Goal: Task Accomplishment & Management: Use online tool/utility

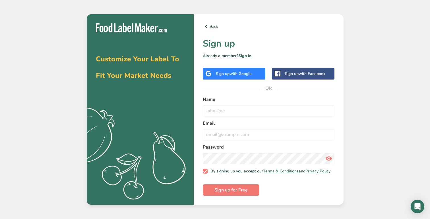
click at [231, 73] on span "with Google" at bounding box center [241, 73] width 22 height 5
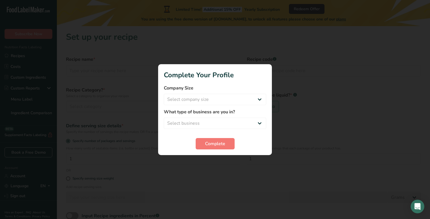
click at [253, 106] on form "Company Size Select company size Fewer than 10 Employees 10 to 50 Employees 51 …" at bounding box center [215, 117] width 102 height 65
select select "1"
select select "8"
click at [218, 147] on span "Complete" at bounding box center [215, 144] width 20 height 7
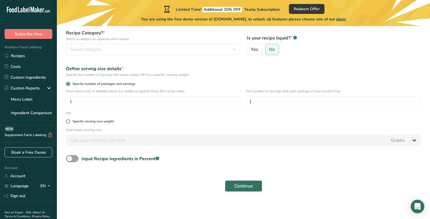
scroll to position [57, 0]
click at [112, 122] on div "Specify serving size weight" at bounding box center [93, 122] width 41 height 4
click at [70, 122] on input "Specify serving size weight" at bounding box center [68, 122] width 4 height 4
radio input "true"
radio input "false"
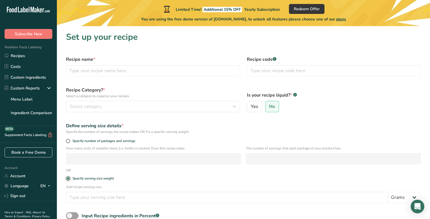
scroll to position [0, 0]
click at [124, 69] on input "text" at bounding box center [153, 70] width 174 height 11
type input "Chocolate Granola"
type input "ERNB02280"
click at [106, 107] on div "Select category" at bounding box center [151, 106] width 163 height 7
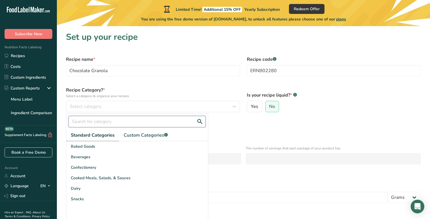
click at [137, 122] on input "text" at bounding box center [137, 121] width 137 height 11
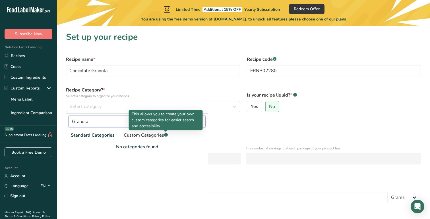
type input "Granola"
click at [148, 135] on span "Custom Categories .a-a{fill:#347362;}.b-a{fill:#fff;}" at bounding box center [146, 135] width 44 height 7
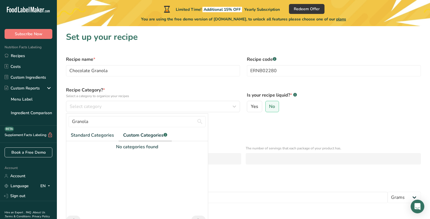
click at [237, 122] on div "Define serving size details * Specify the number of servings the recipe makes O…" at bounding box center [244, 128] width 362 height 19
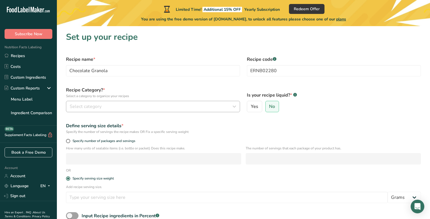
click at [119, 111] on button "Select category" at bounding box center [153, 106] width 174 height 11
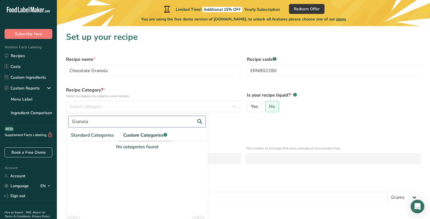
click at [94, 120] on input "Granola" at bounding box center [137, 121] width 137 height 11
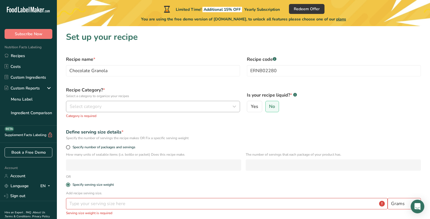
click at [101, 108] on span "Select category" at bounding box center [86, 106] width 32 height 7
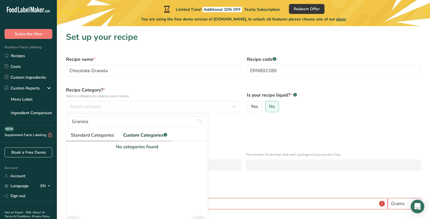
click at [95, 134] on span "Standard Categories" at bounding box center [92, 135] width 43 height 7
click at [91, 120] on input "Granola" at bounding box center [137, 121] width 137 height 11
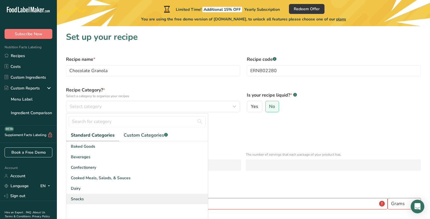
click at [115, 195] on div "Snacks" at bounding box center [137, 199] width 142 height 11
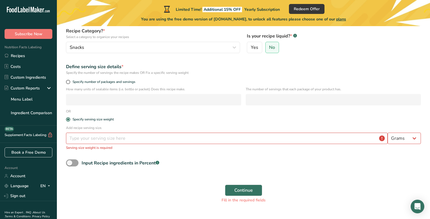
scroll to position [61, 0]
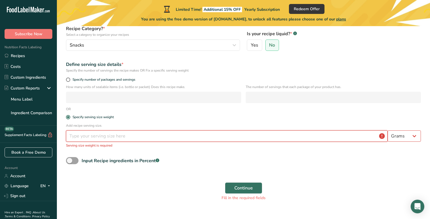
click at [144, 139] on input "number" at bounding box center [227, 136] width 322 height 11
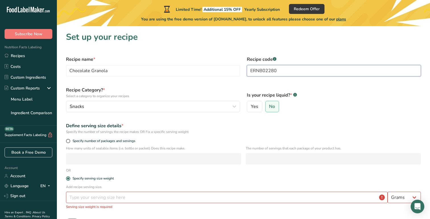
scroll to position [0, 0]
click at [263, 72] on input "ERNB02280" at bounding box center [334, 70] width 174 height 11
type input "ERGR02250"
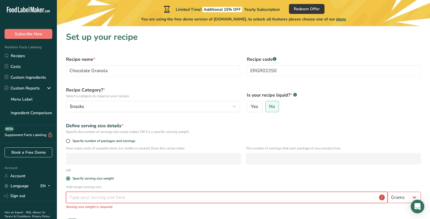
click at [156, 197] on input "number" at bounding box center [227, 197] width 322 height 11
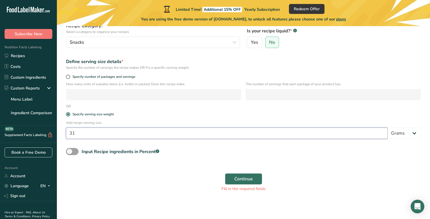
scroll to position [64, 0]
type input "31"
click at [179, 184] on div "Continue Fill in the required fields" at bounding box center [244, 182] width 362 height 25
click at [271, 39] on label "No" at bounding box center [272, 42] width 14 height 11
click at [269, 41] on input "No" at bounding box center [268, 43] width 4 height 4
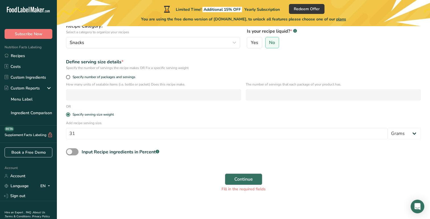
click at [248, 175] on button "Continue" at bounding box center [243, 179] width 37 height 11
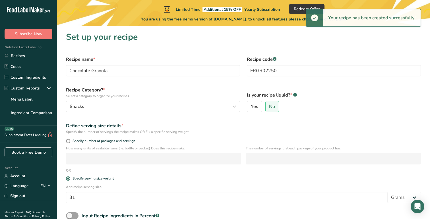
scroll to position [0, 0]
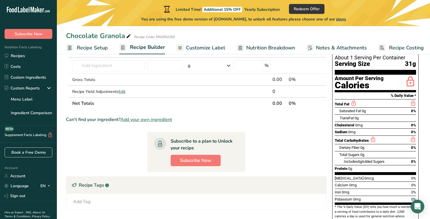
scroll to position [51, 0]
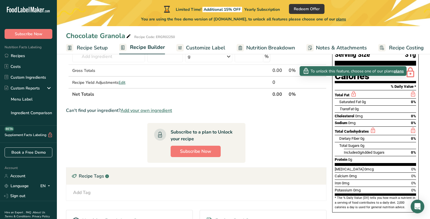
click at [354, 91] on icon at bounding box center [353, 94] width 6 height 7
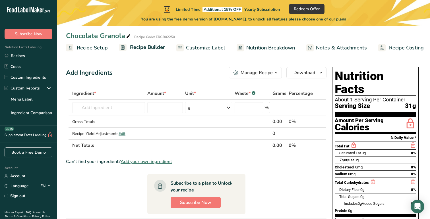
scroll to position [0, 0]
click at [265, 48] on span "Nutrition Breakdown" at bounding box center [270, 48] width 49 height 8
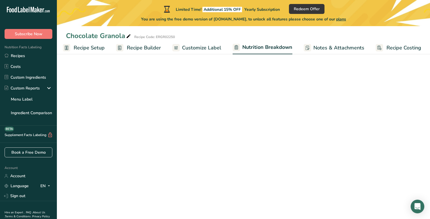
select select "Calories"
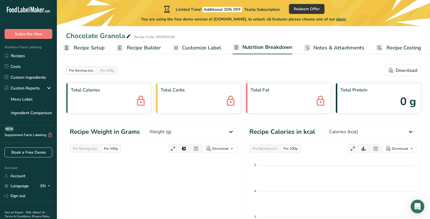
click at [200, 48] on span "Customize Label" at bounding box center [201, 48] width 39 height 8
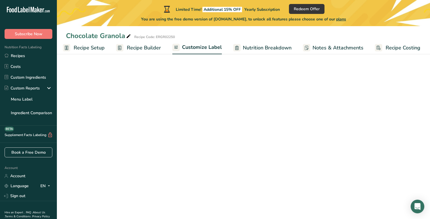
scroll to position [0, 3]
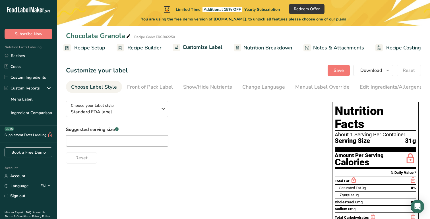
click at [142, 48] on span "Recipe Builder" at bounding box center [144, 48] width 34 height 8
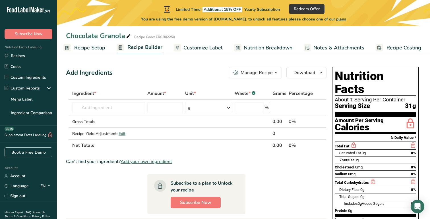
click at [256, 8] on span "Yearly Subscription" at bounding box center [262, 9] width 36 height 5
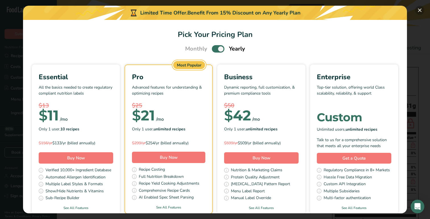
click at [420, 9] on button "Pick Your Pricing Plan Modal" at bounding box center [419, 10] width 9 height 9
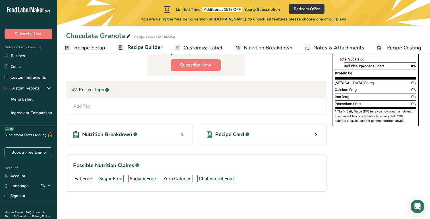
scroll to position [138, 0]
click at [257, 134] on div "Recipe Card .a-a{fill:#347362;}.b-a{fill:#fff;}" at bounding box center [263, 135] width 127 height 22
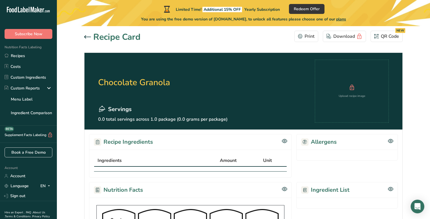
click at [90, 38] on icon at bounding box center [87, 36] width 7 height 3
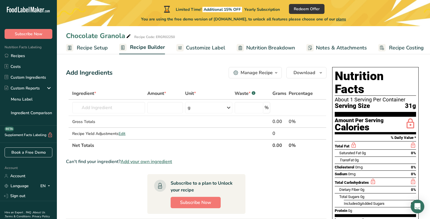
click at [198, 47] on span "Customize Label" at bounding box center [205, 48] width 39 height 8
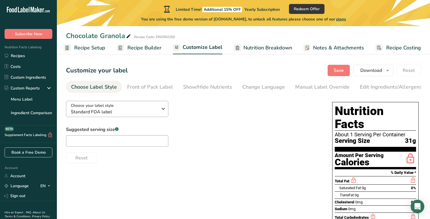
click at [163, 111] on icon "button" at bounding box center [163, 109] width 7 height 10
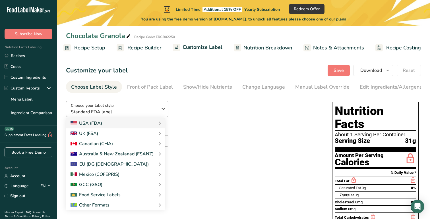
click at [163, 111] on icon "button" at bounding box center [163, 109] width 7 height 10
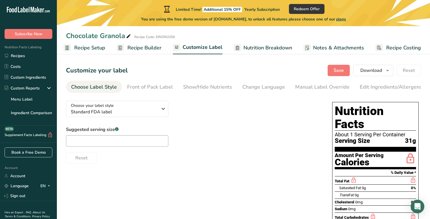
scroll to position [0, 0]
click at [255, 44] on link "Nutrition Breakdown" at bounding box center [263, 48] width 58 height 13
select select "Calories"
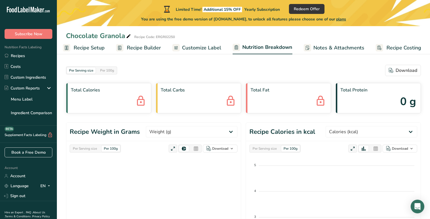
click at [387, 44] on span "Recipe Costing" at bounding box center [404, 48] width 35 height 8
